Goal: Transaction & Acquisition: Purchase product/service

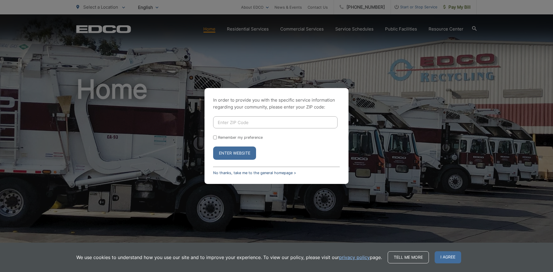
click at [243, 174] on link "No thanks, take me to the general homepage >" at bounding box center [254, 173] width 83 height 4
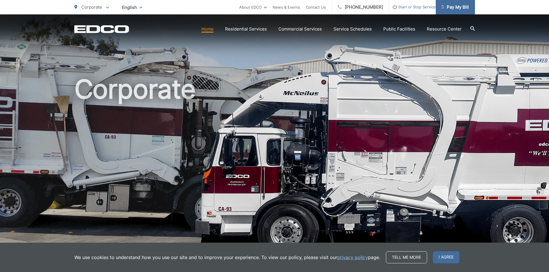
click at [453, 9] on span "Pay My Bill" at bounding box center [454, 7] width 27 height 7
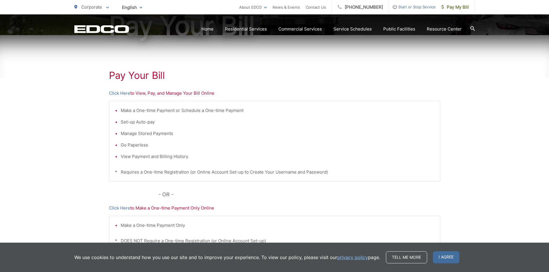
scroll to position [80, 0]
click at [161, 94] on p "Click Here to View, Pay, and Manage Your Bill Online" at bounding box center [274, 93] width 331 height 7
click at [119, 94] on link "Click Here" at bounding box center [119, 93] width 21 height 7
